Goal: Ask a question: Seek information or help from site administrators or community

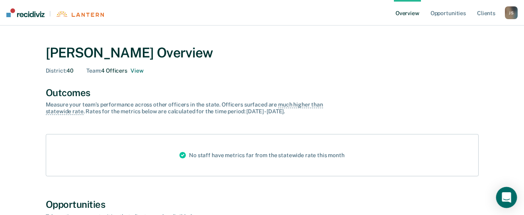
click at [511, 196] on icon "Open Intercom Messenger" at bounding box center [507, 197] width 10 height 10
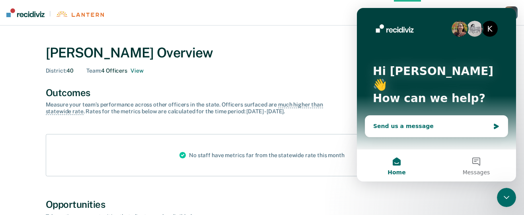
click at [377, 122] on div "Send us a message" at bounding box center [431, 126] width 117 height 8
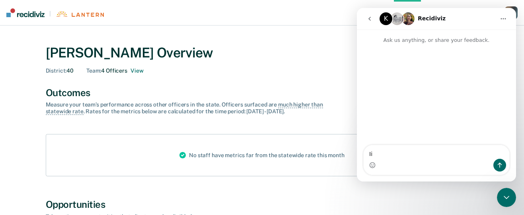
type textarea "I"
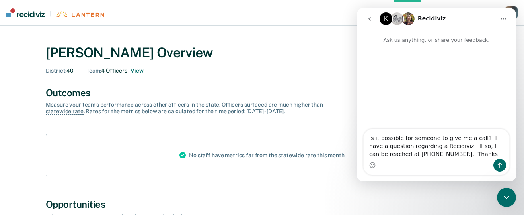
type textarea "Is it possible for someone to give me a call? I have a question regarding a Rec…"
click at [494, 161] on div "Intercom messenger" at bounding box center [437, 164] width 146 height 13
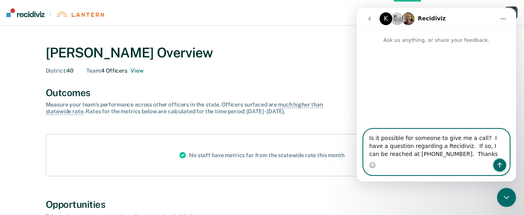
click at [500, 164] on icon "Send a message…" at bounding box center [500, 164] width 4 height 5
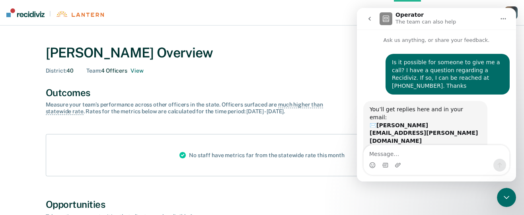
scroll to position [10, 0]
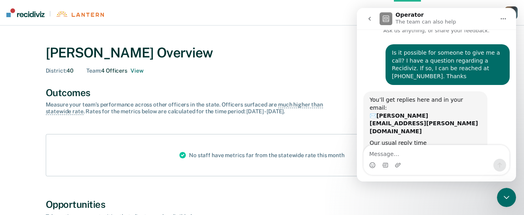
click at [313, 71] on div "District : 40 Team : 4 Officers View" at bounding box center [262, 70] width 433 height 7
